Goal: Task Accomplishment & Management: Manage account settings

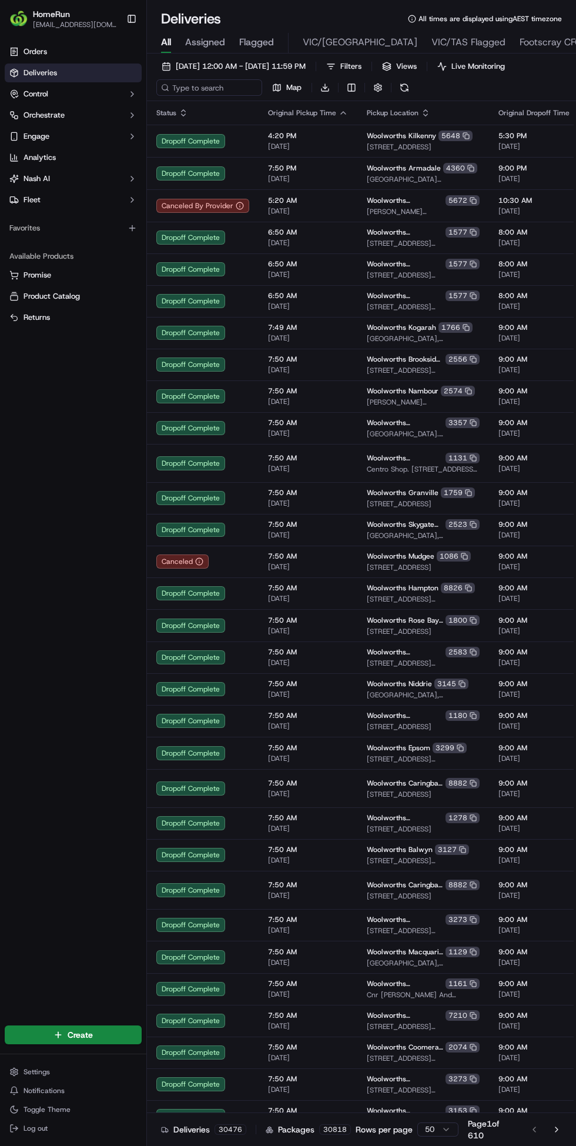
click at [31, 48] on span "Orders" at bounding box center [36, 51] width 24 height 11
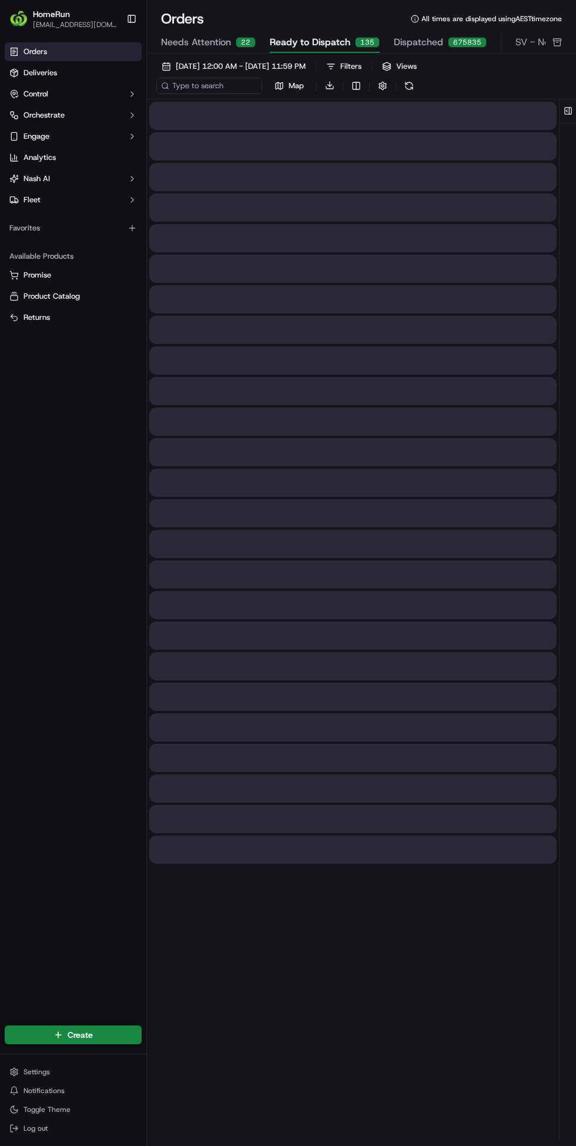
click at [203, 42] on span "Needs Attention" at bounding box center [196, 42] width 70 height 14
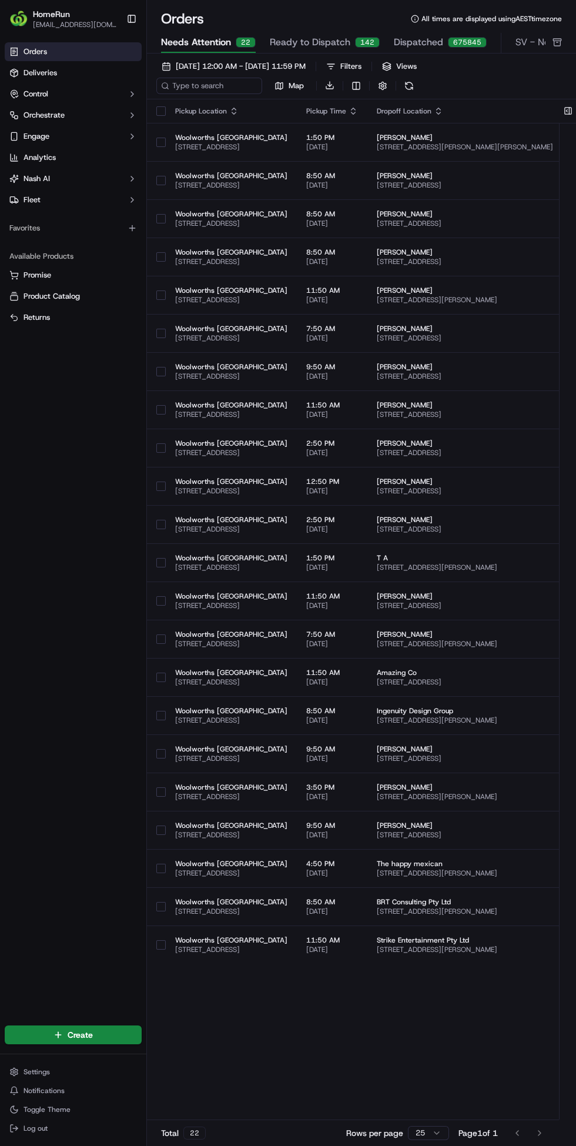
click at [136, 19] on button "Toggle Sidebar" at bounding box center [132, 19] width 20 height 20
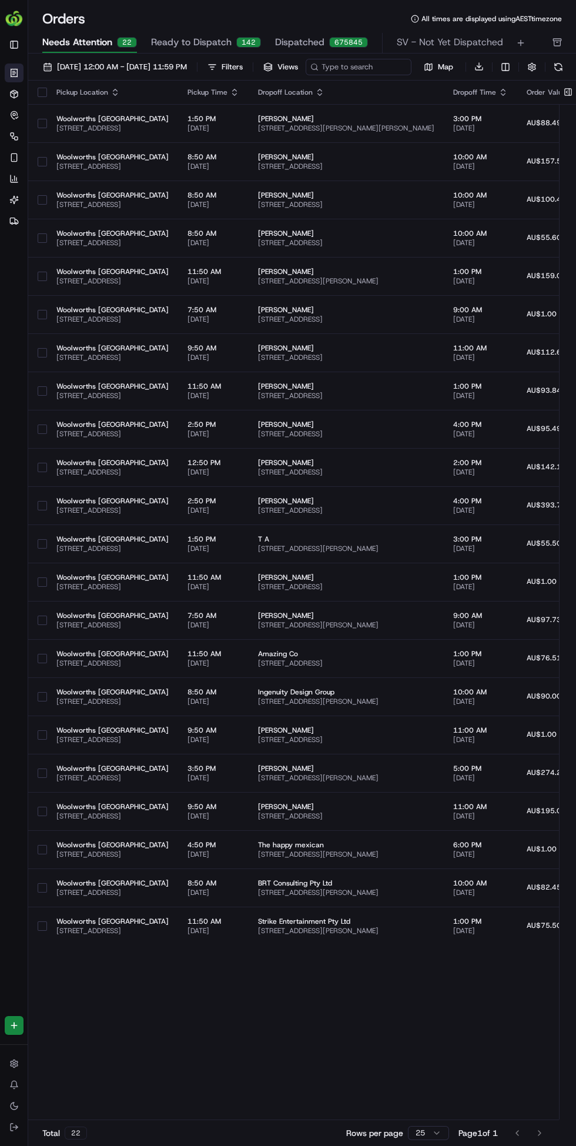
click at [101, 133] on span "[STREET_ADDRESS]" at bounding box center [112, 127] width 112 height 9
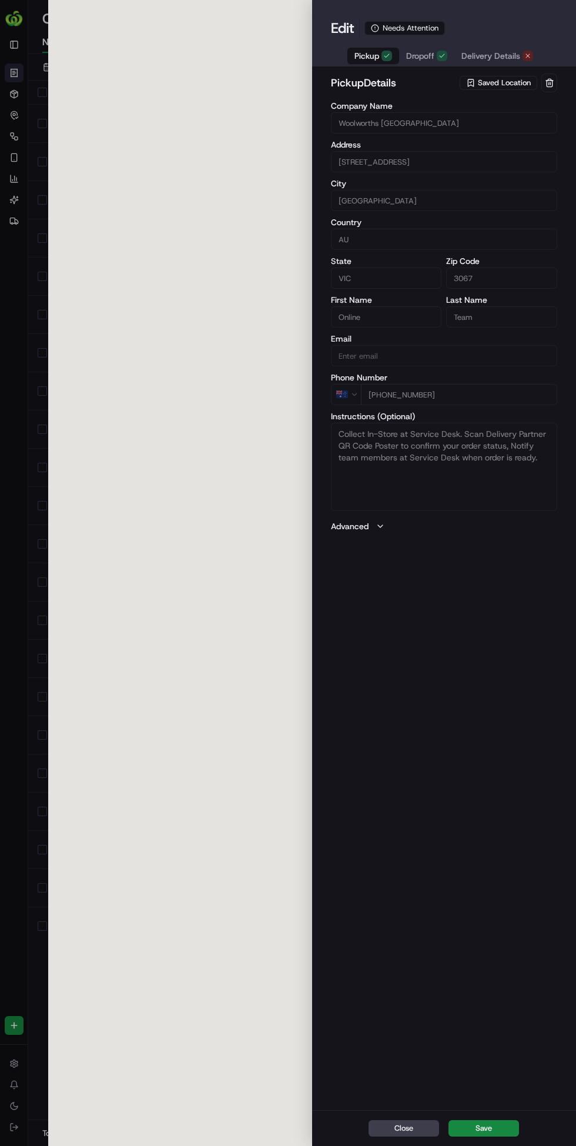
type input "[STREET_ADDRESS]"
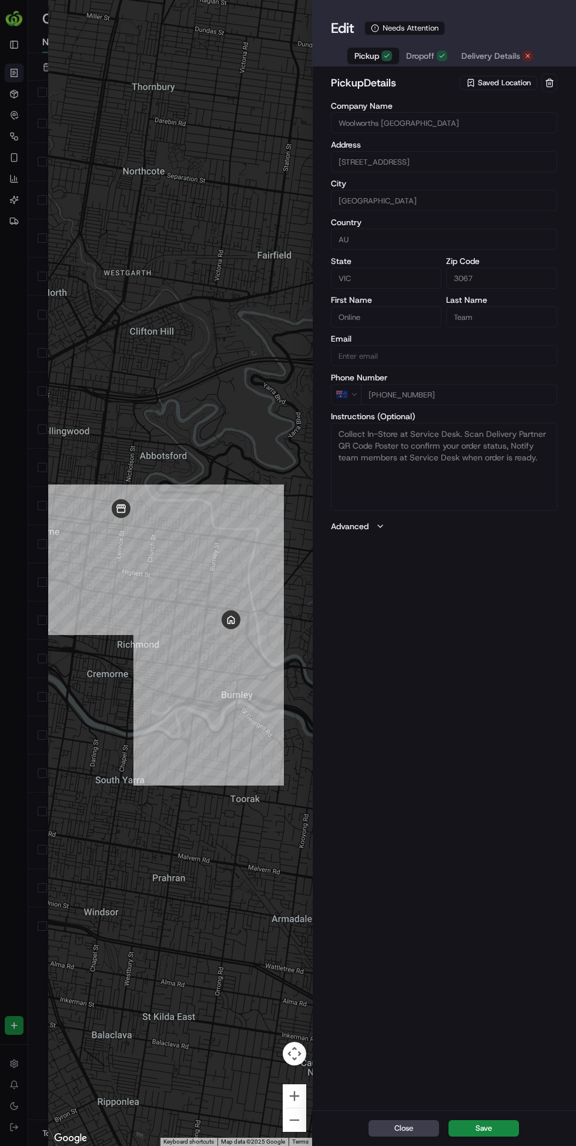
click at [489, 51] on span "Delivery Details" at bounding box center [491, 56] width 59 height 12
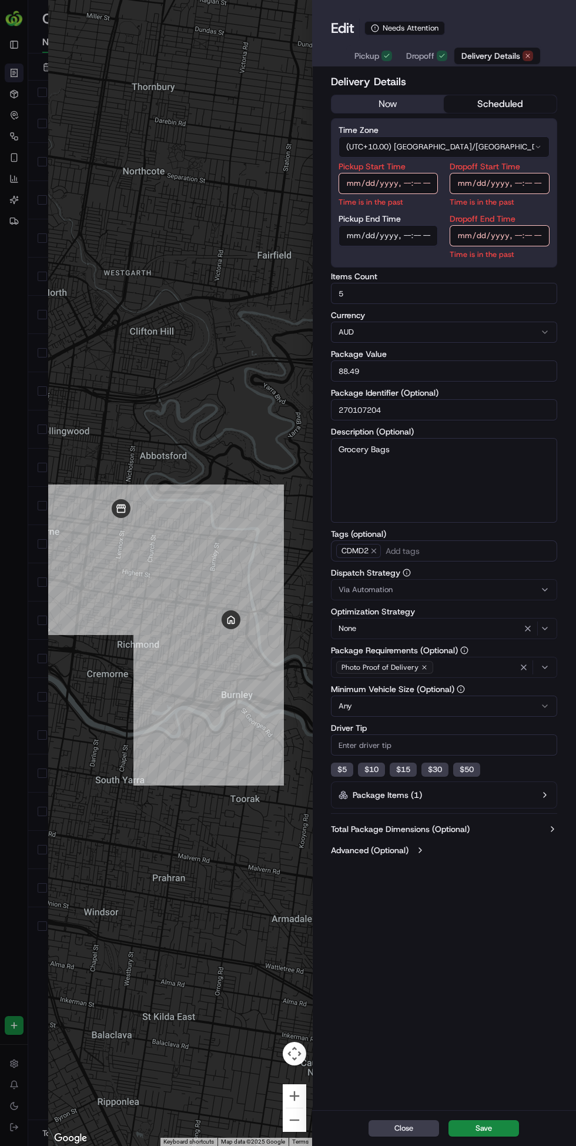
click at [374, 57] on span "Pickup" at bounding box center [367, 56] width 25 height 12
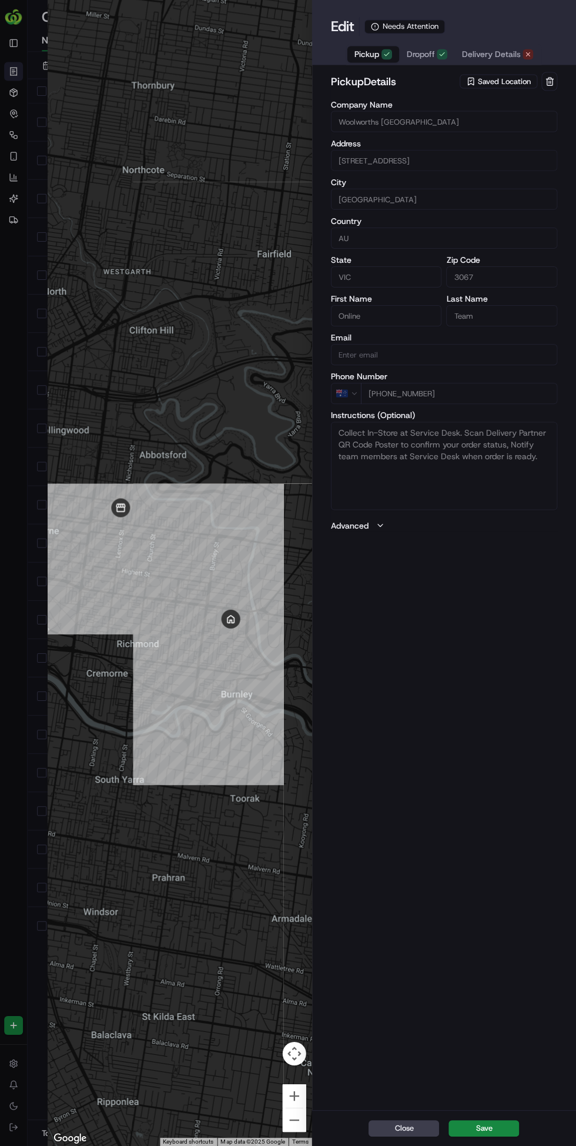
click at [14, 431] on div at bounding box center [288, 573] width 576 height 1146
type input "+1"
